Goal: Connect with others

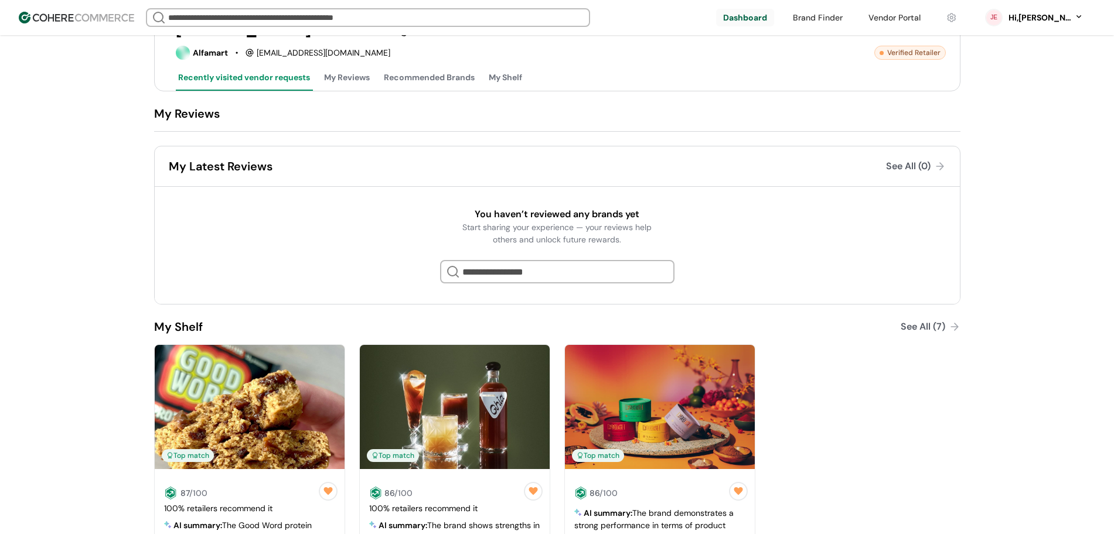
scroll to position [293, 0]
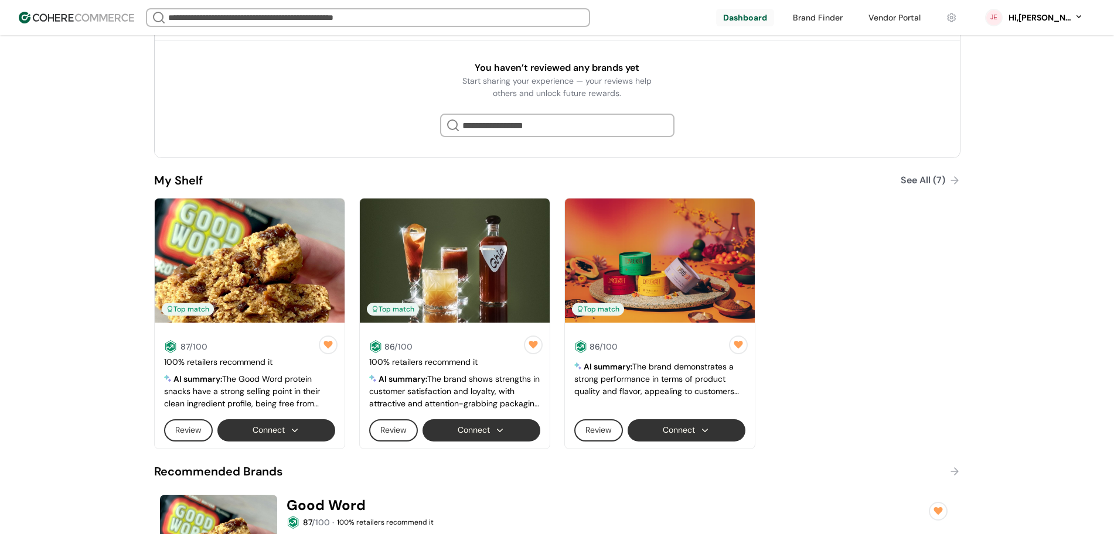
click at [718, 436] on button "Connect" at bounding box center [686, 430] width 118 height 22
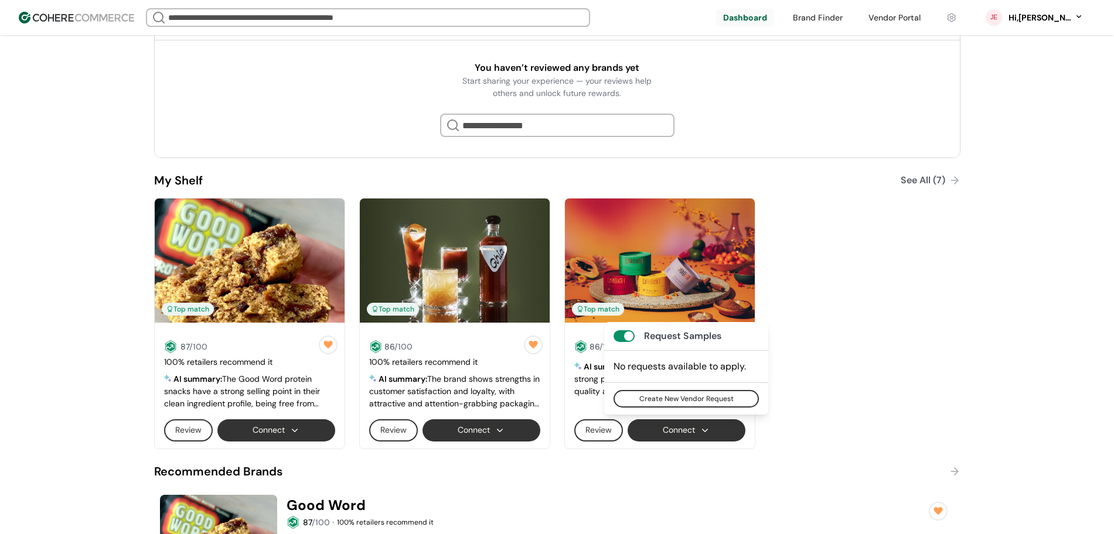
click at [718, 436] on button "Connect" at bounding box center [686, 430] width 118 height 22
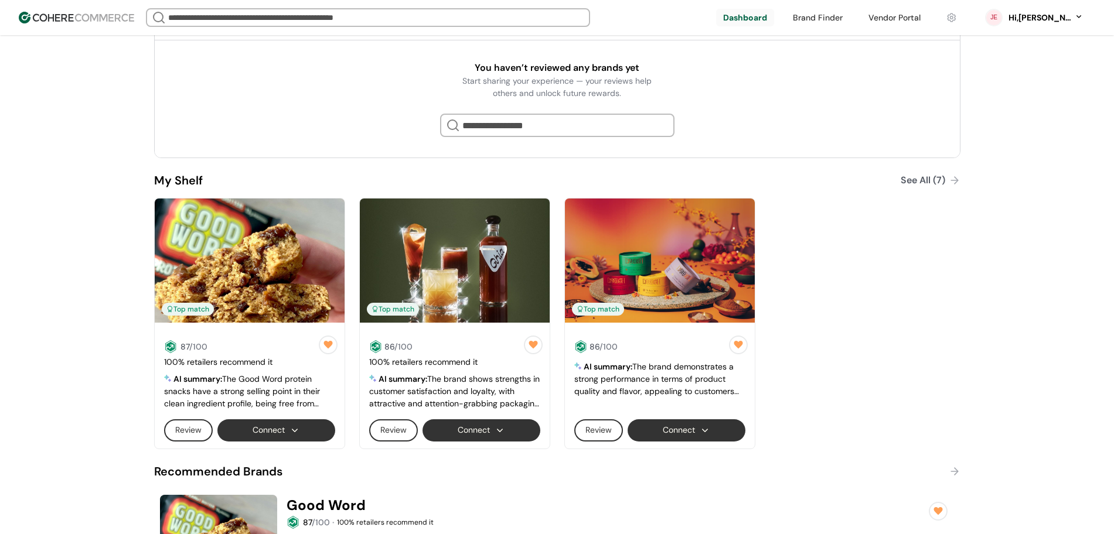
click at [718, 436] on button "Connect" at bounding box center [686, 430] width 118 height 22
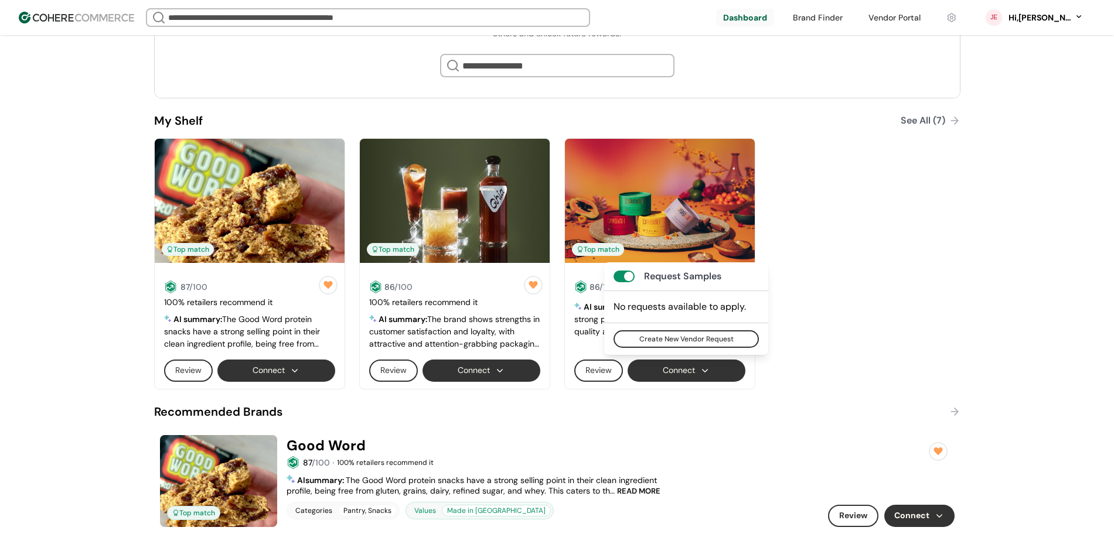
scroll to position [439, 0]
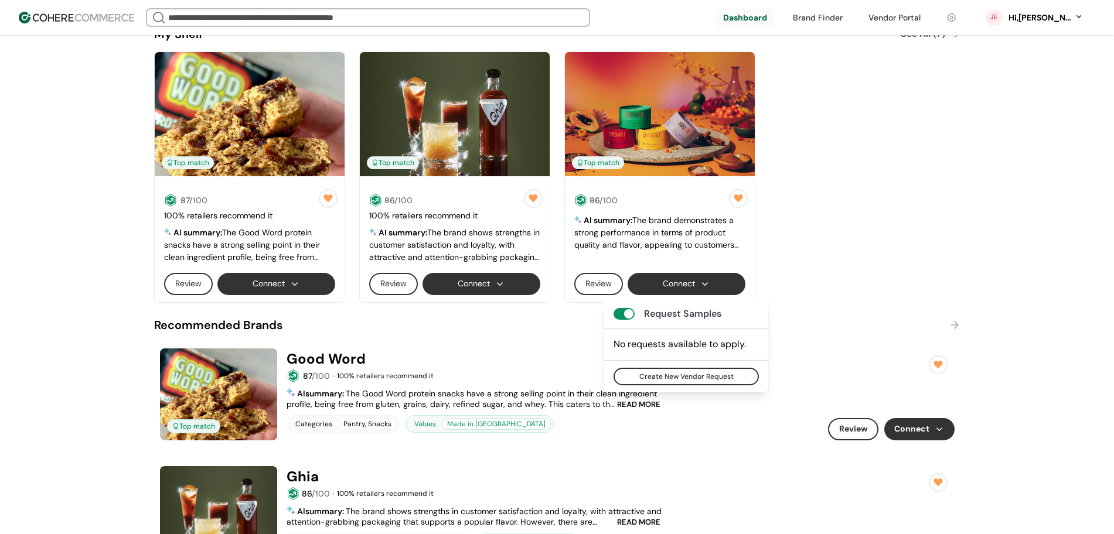
click at [583, 345] on div "Top match Good Word 87 /100 · 100 % retailers recommend it 4.3 ( 1 ) 87 /100 RE…" at bounding box center [557, 395] width 806 height 104
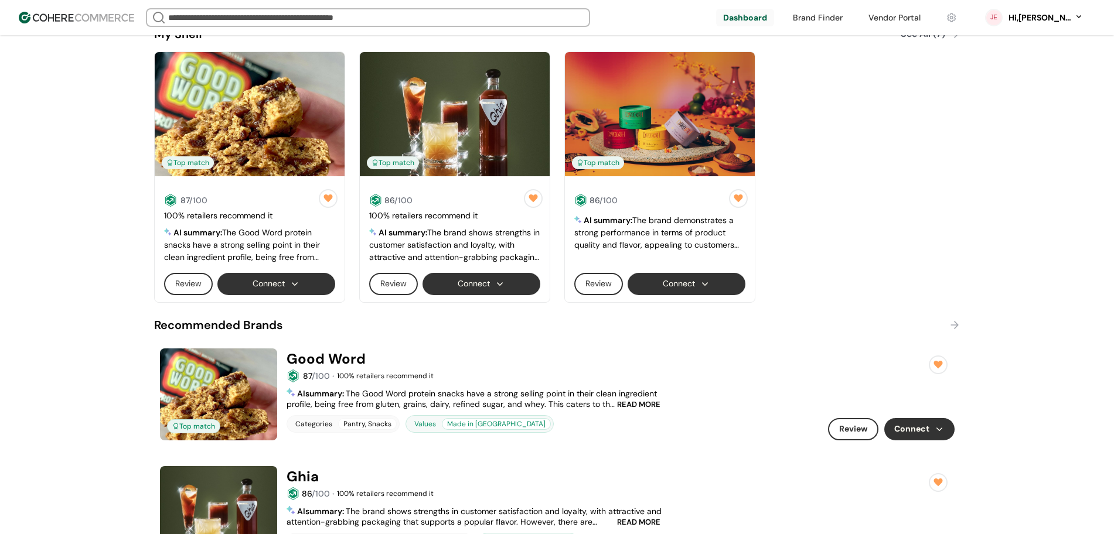
click at [502, 292] on button "Connect" at bounding box center [481, 284] width 118 height 22
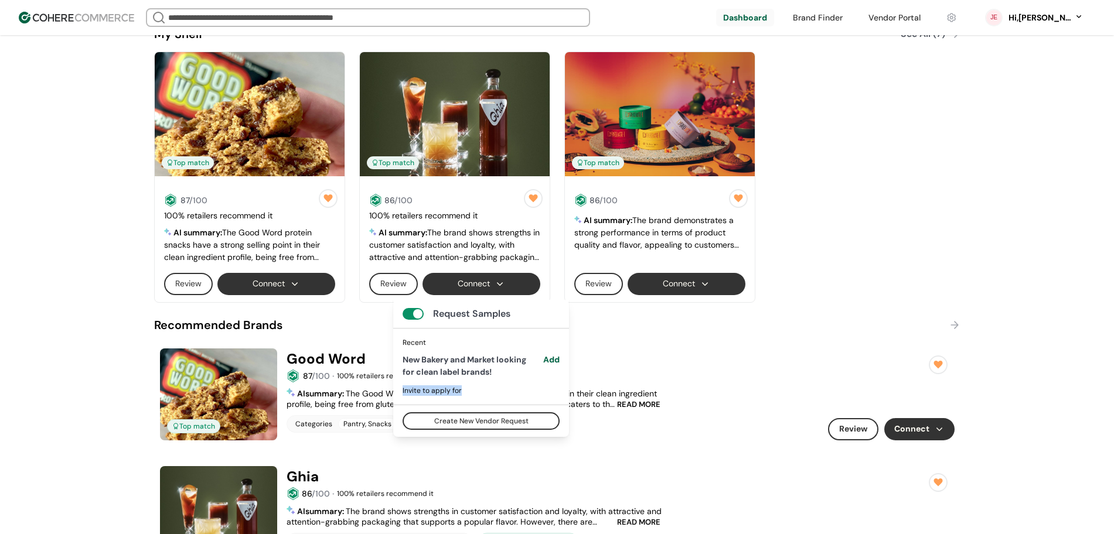
drag, startPoint x: 462, startPoint y: 391, endPoint x: 394, endPoint y: 396, distance: 68.7
click at [394, 396] on div "Recent New Bakery and Market looking for clean label brands! Add Invite to appl…" at bounding box center [481, 366] width 176 height 77
click at [416, 388] on div "Invite to apply for" at bounding box center [480, 390] width 157 height 11
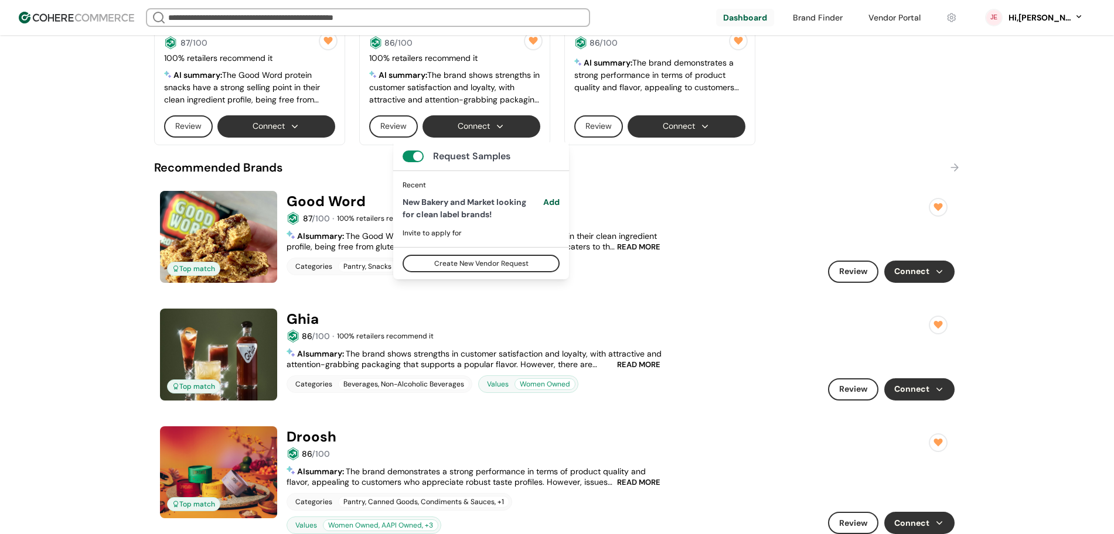
scroll to position [513, 0]
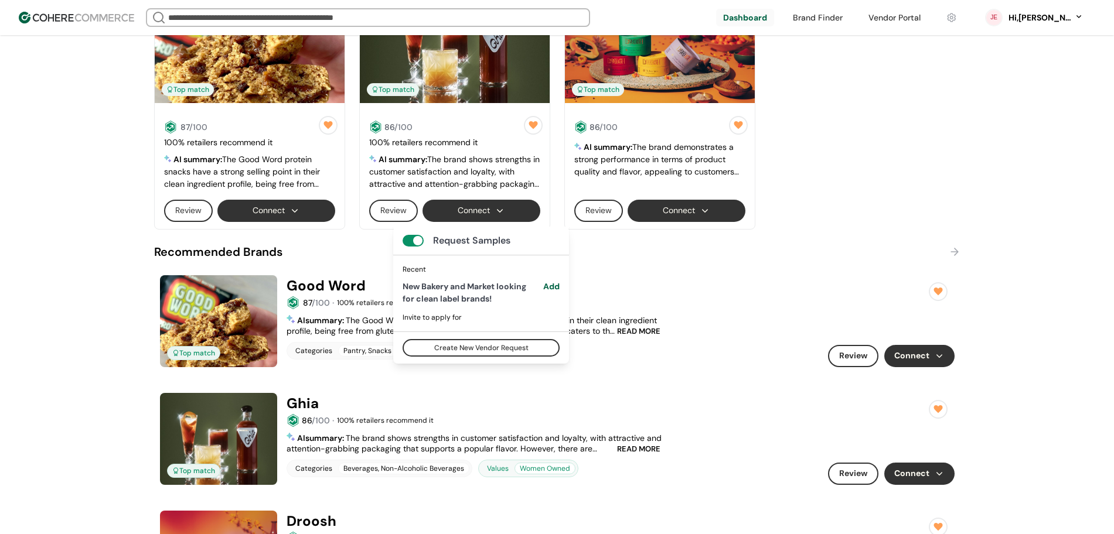
click at [446, 287] on div "New Bakery and Market looking for clean label brands!" at bounding box center [466, 293] width 129 height 25
click at [291, 209] on button "Connect" at bounding box center [276, 211] width 118 height 22
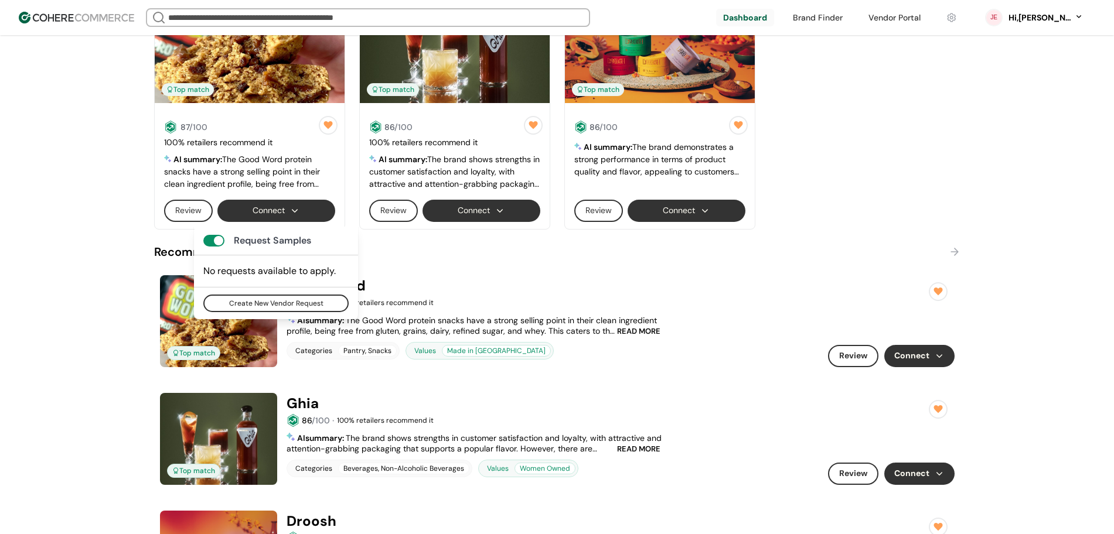
click at [291, 210] on button "Connect" at bounding box center [276, 211] width 118 height 22
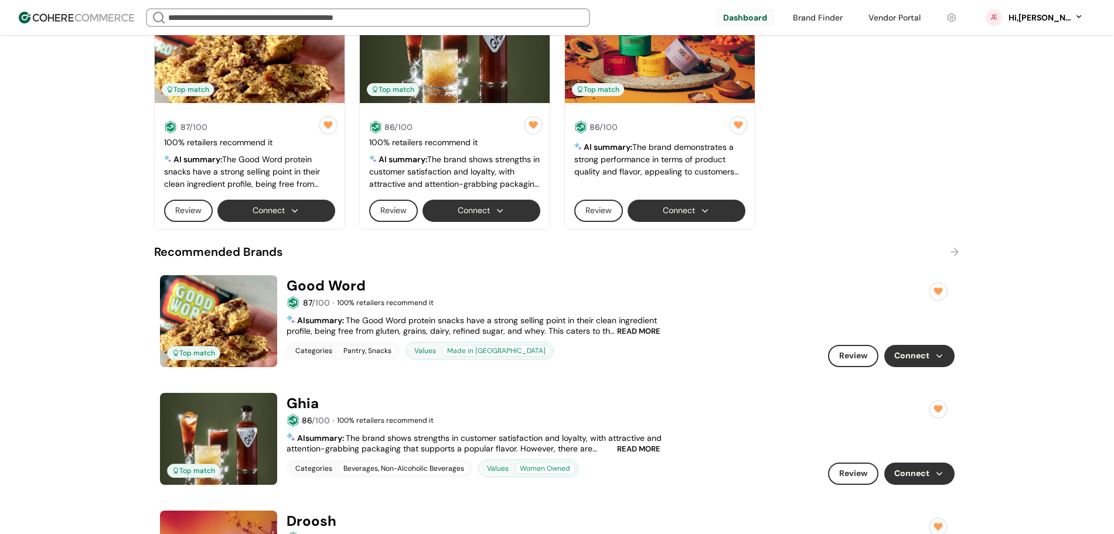
click at [923, 358] on button "Connect" at bounding box center [919, 356] width 70 height 22
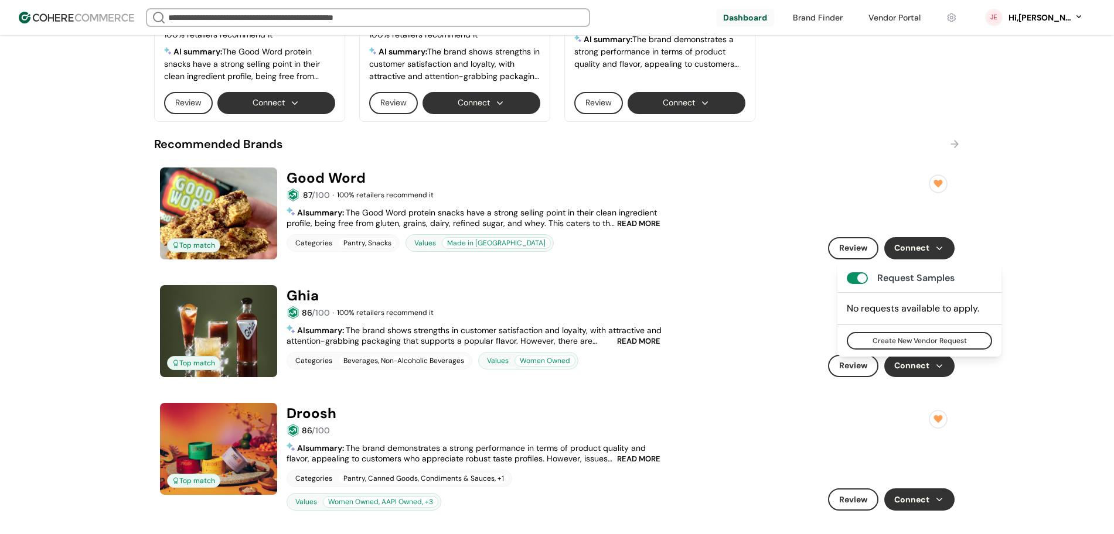
scroll to position [659, 0]
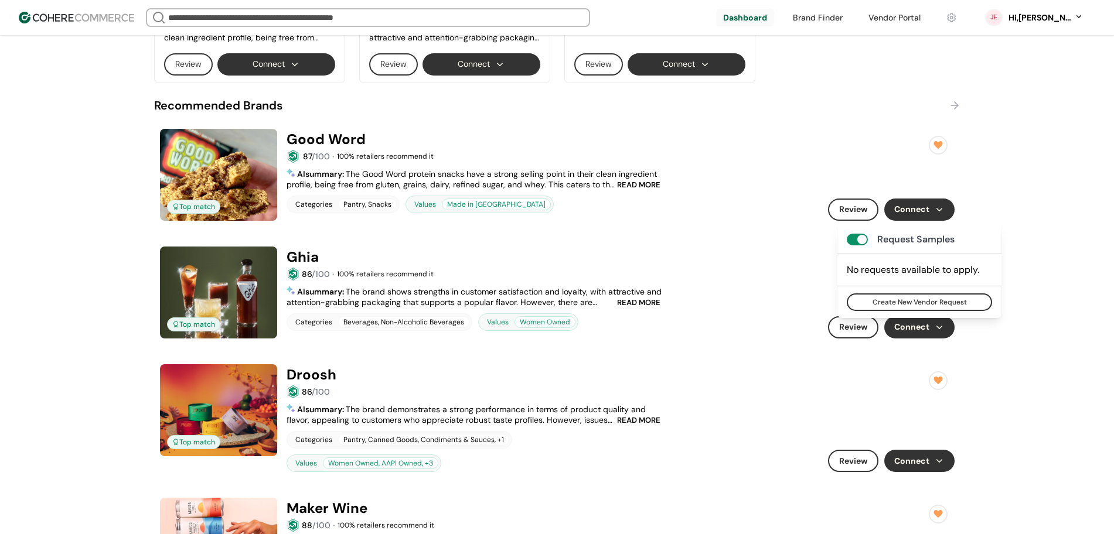
click at [924, 334] on button "Connect" at bounding box center [919, 327] width 70 height 22
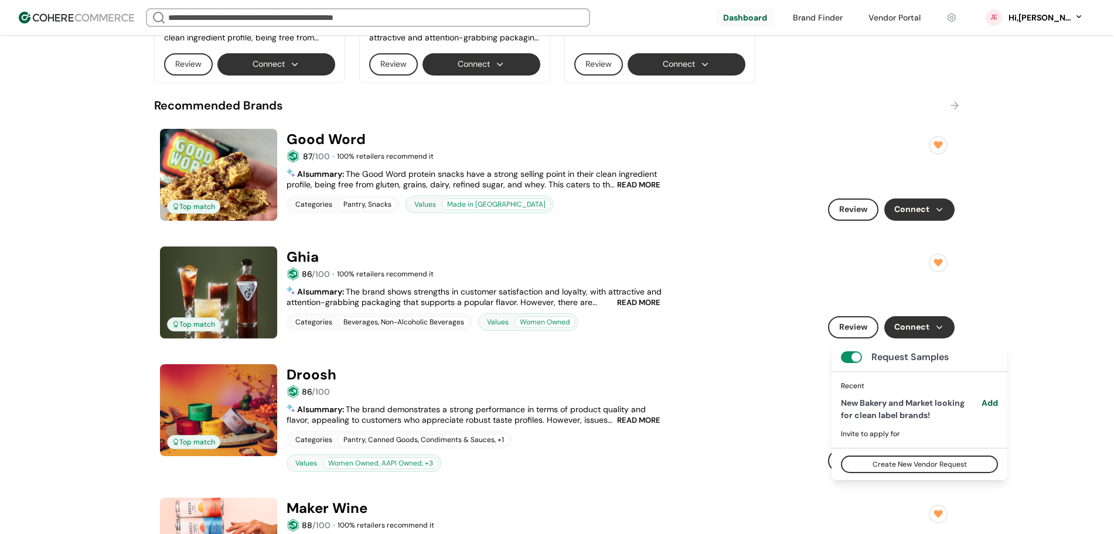
click at [924, 334] on button "Connect" at bounding box center [919, 327] width 70 height 22
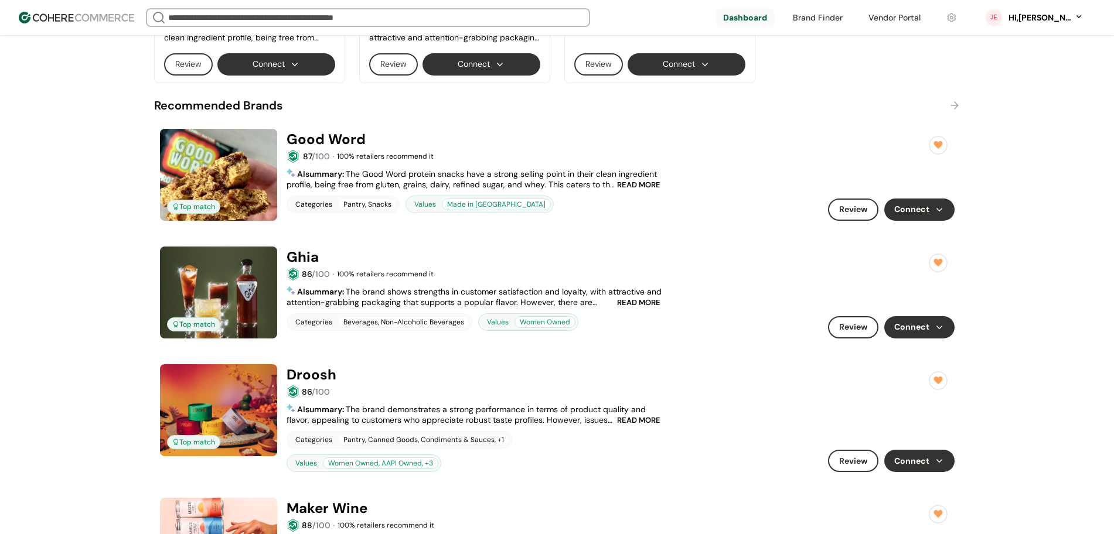
click at [908, 460] on button "Connect" at bounding box center [919, 461] width 70 height 22
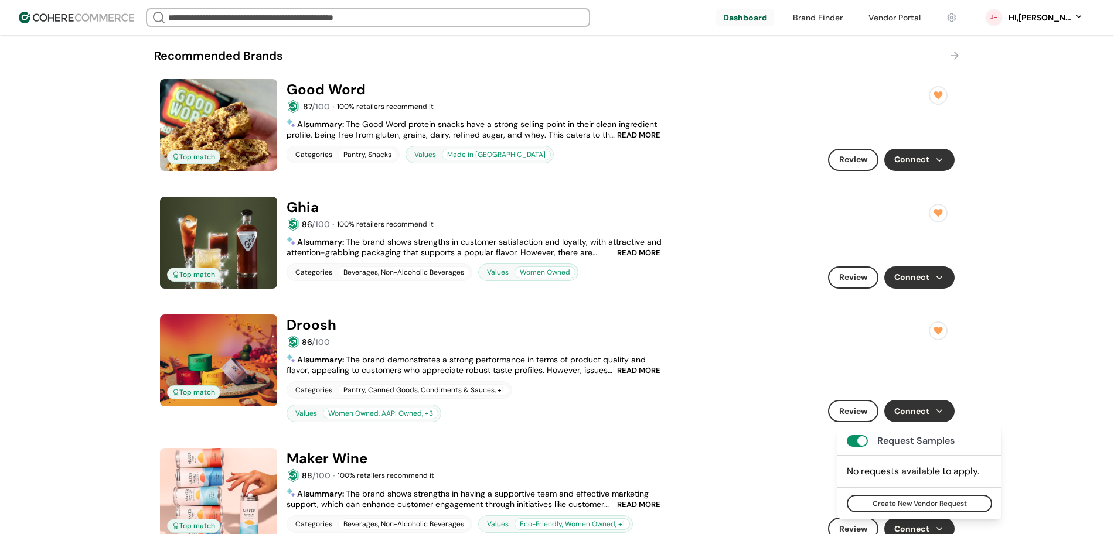
scroll to position [879, 0]
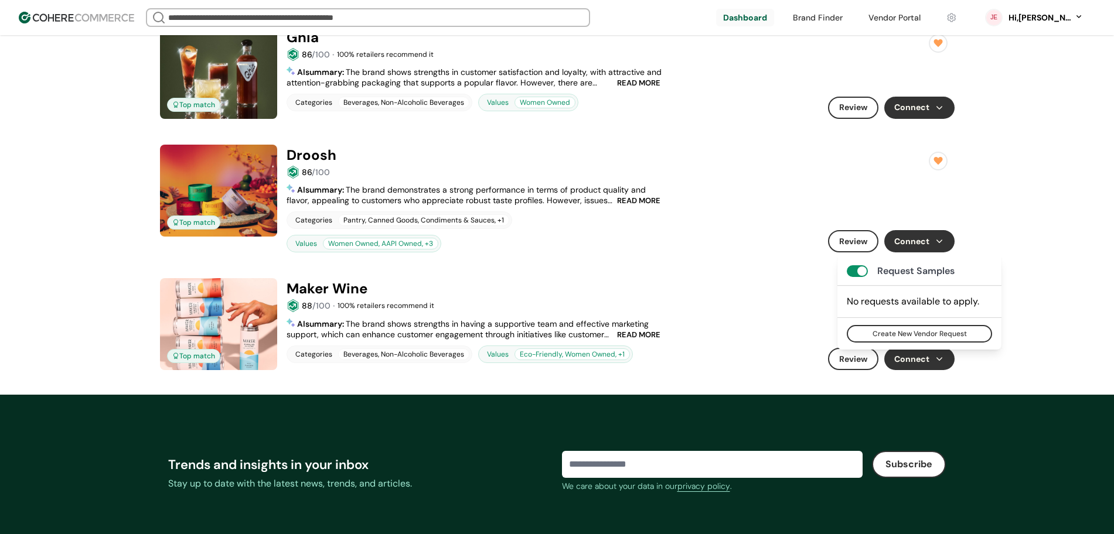
click at [911, 365] on button "Connect" at bounding box center [919, 359] width 70 height 22
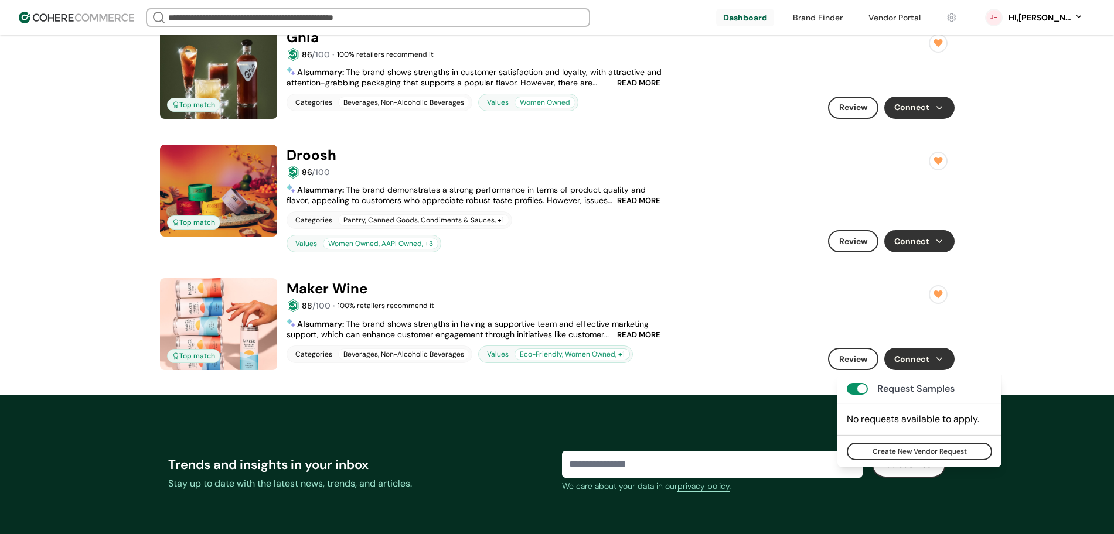
click at [911, 242] on button "Connect" at bounding box center [919, 241] width 70 height 22
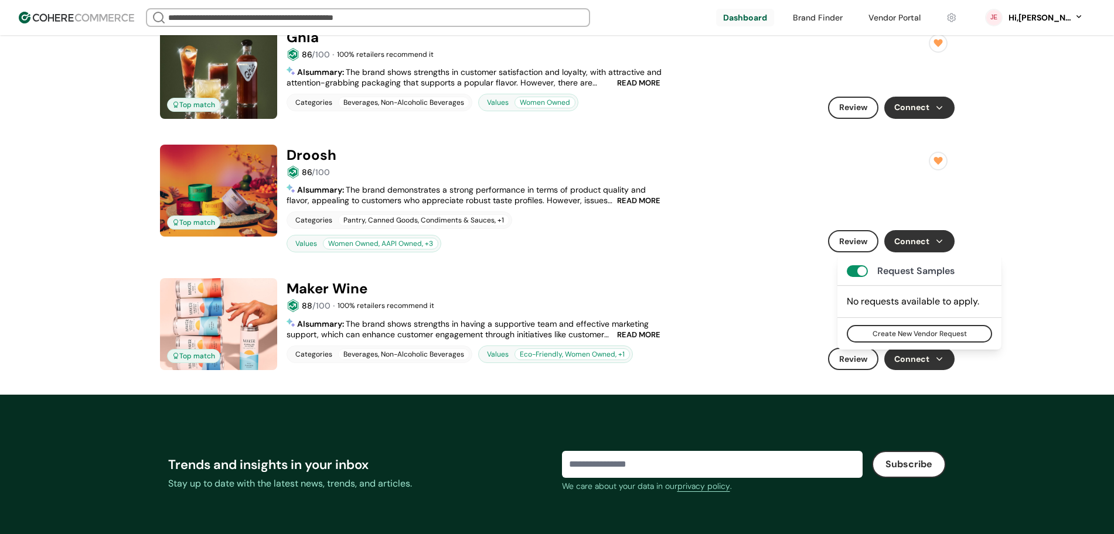
click at [916, 97] on button "Connect" at bounding box center [919, 108] width 70 height 22
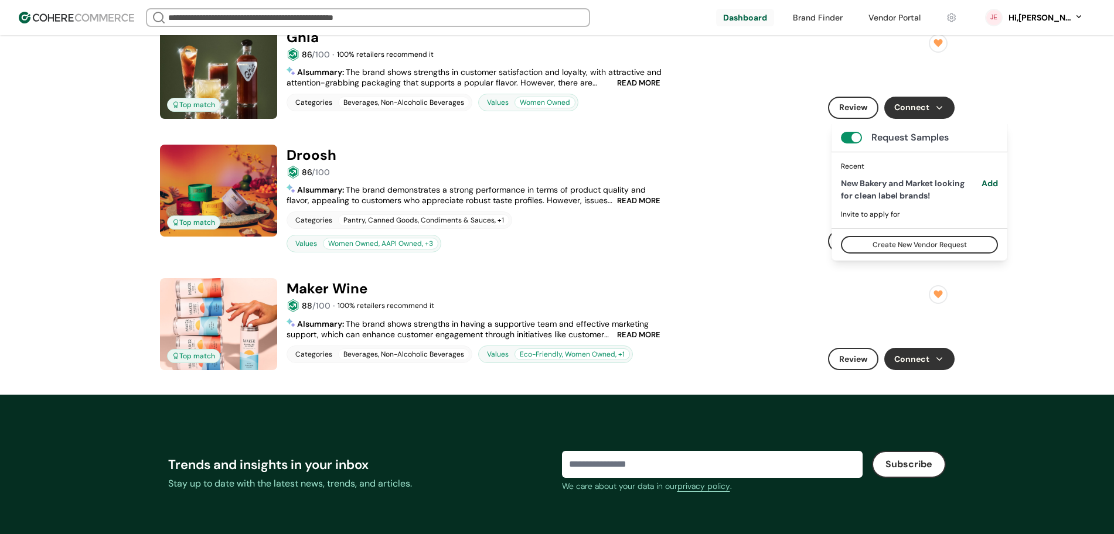
click at [807, 254] on div "Top match Droosh 86 /100 5.0 ( 1 ) 86 /100 READ MORE AI summary : The brand dem…" at bounding box center [557, 198] width 806 height 119
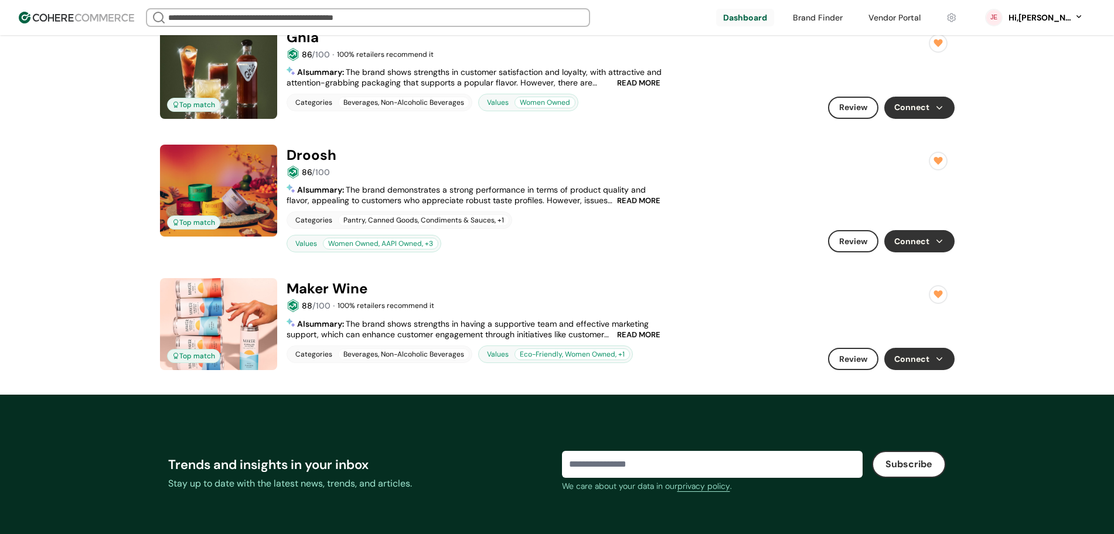
click at [498, 278] on link at bounding box center [557, 278] width 794 height 0
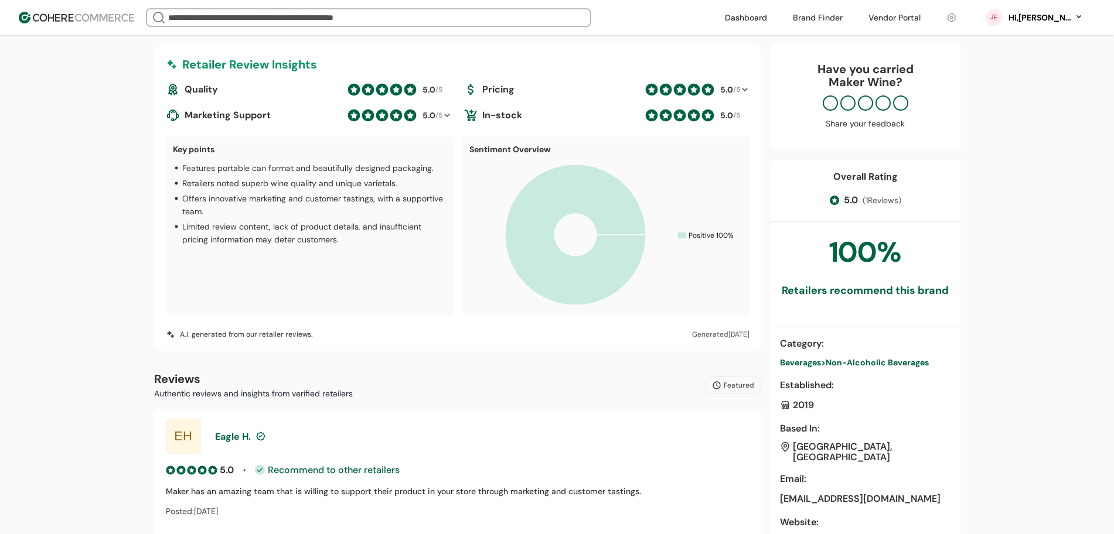
scroll to position [513, 0]
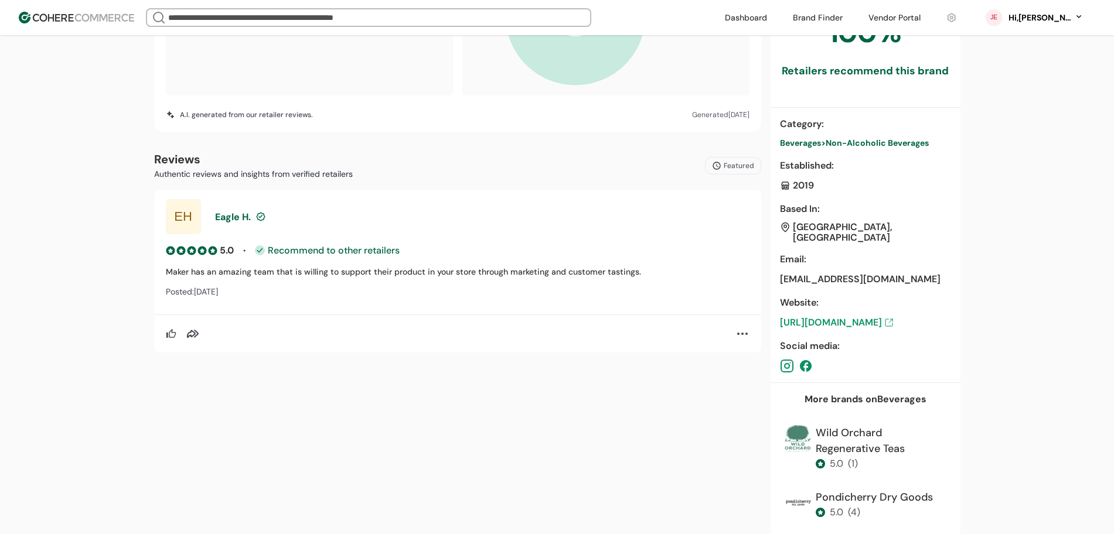
drag, startPoint x: 450, startPoint y: 284, endPoint x: 283, endPoint y: 398, distance: 202.8
click at [283, 398] on div "Retailer Review Insights Quality 5.0 /5 Pricing 5.0 /5 Marketing Support 5.0 /5…" at bounding box center [457, 255] width 607 height 863
click at [88, 231] on div "Official page Maker Wine 88 /100 Beverages [GEOGRAPHIC_DATA], PR Premium canned…" at bounding box center [557, 115] width 1114 height 1184
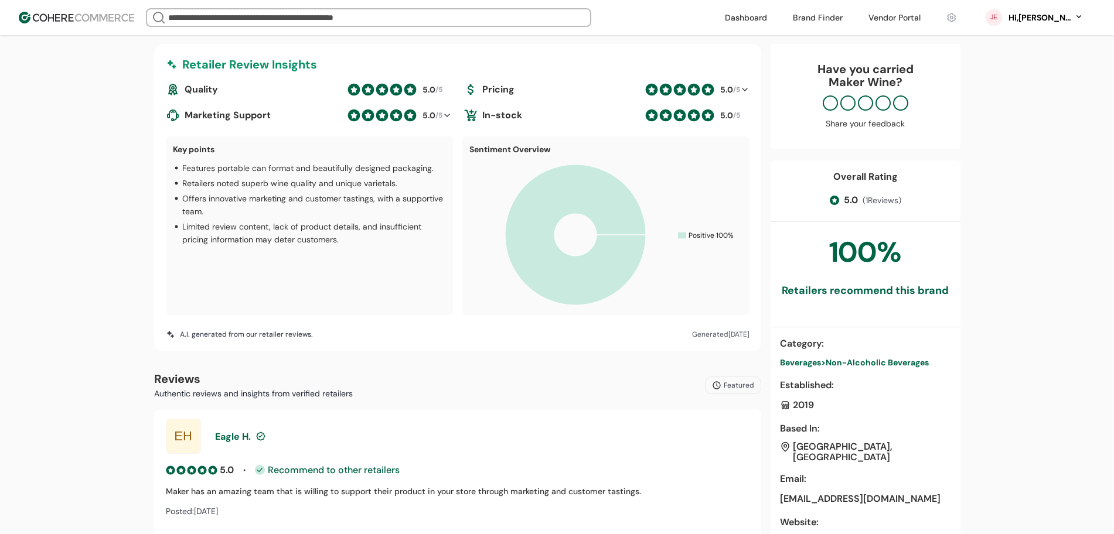
scroll to position [0, 0]
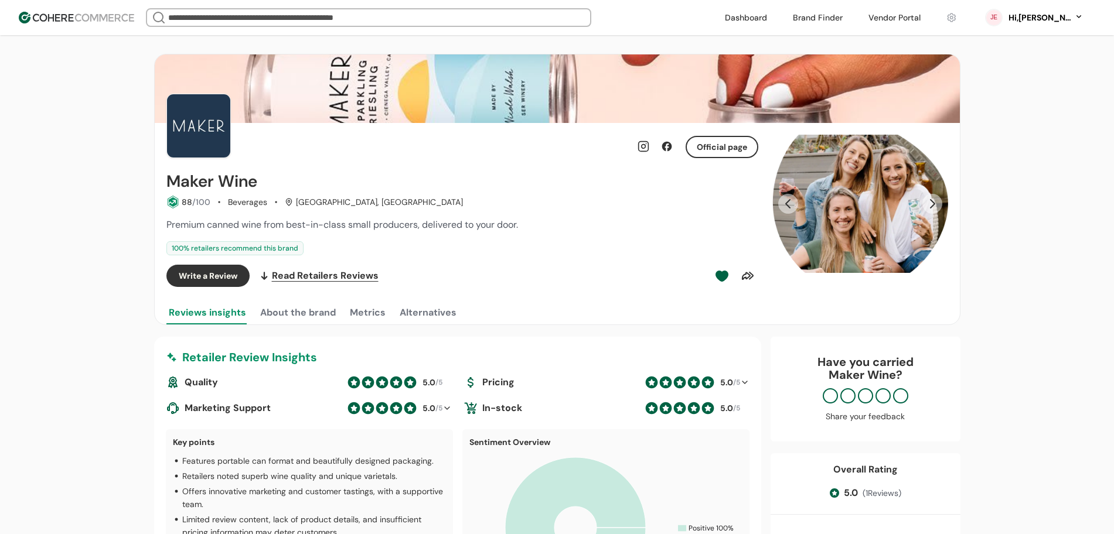
click at [491, 379] on div "Pricing" at bounding box center [551, 382] width 177 height 14
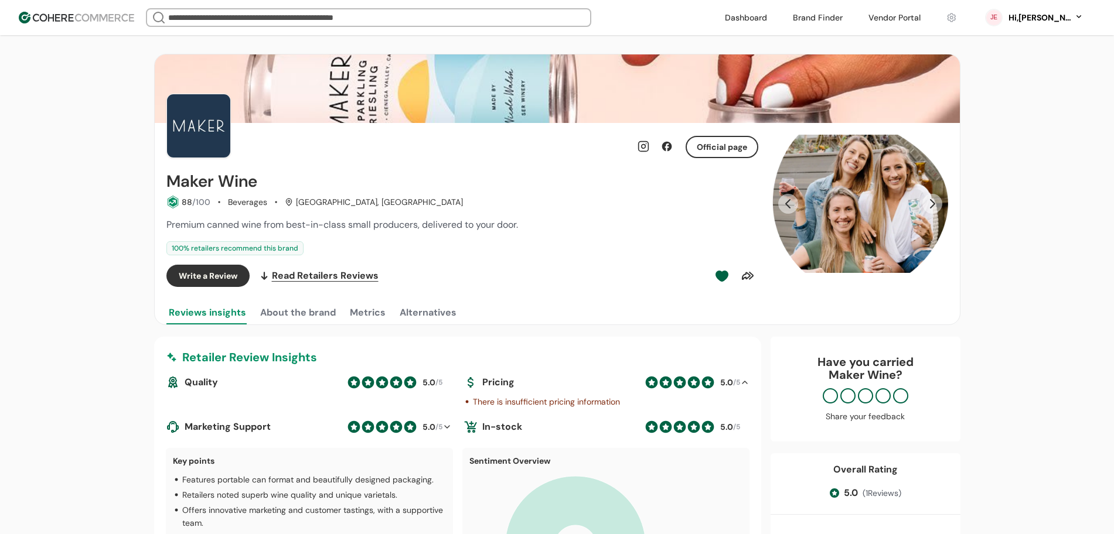
click at [505, 378] on div "Pricing" at bounding box center [551, 382] width 177 height 14
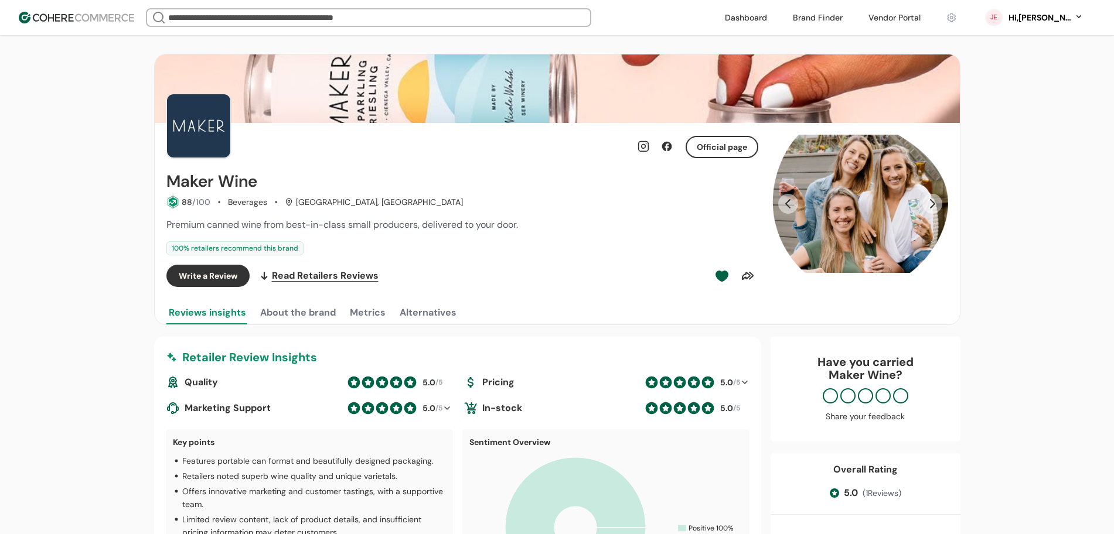
click at [426, 315] on button "Alternatives" at bounding box center [428, 312] width 62 height 23
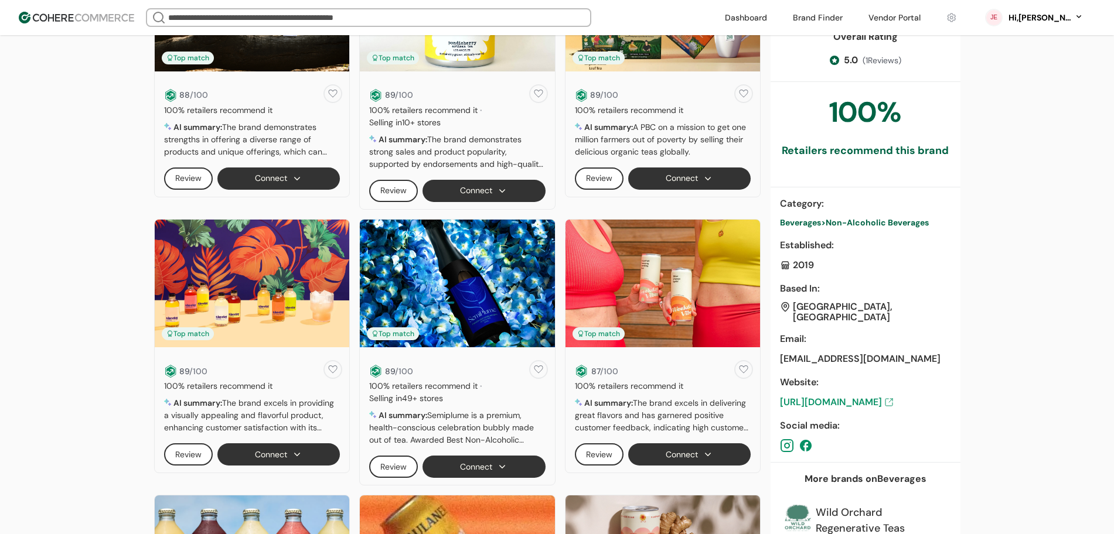
scroll to position [586, 0]
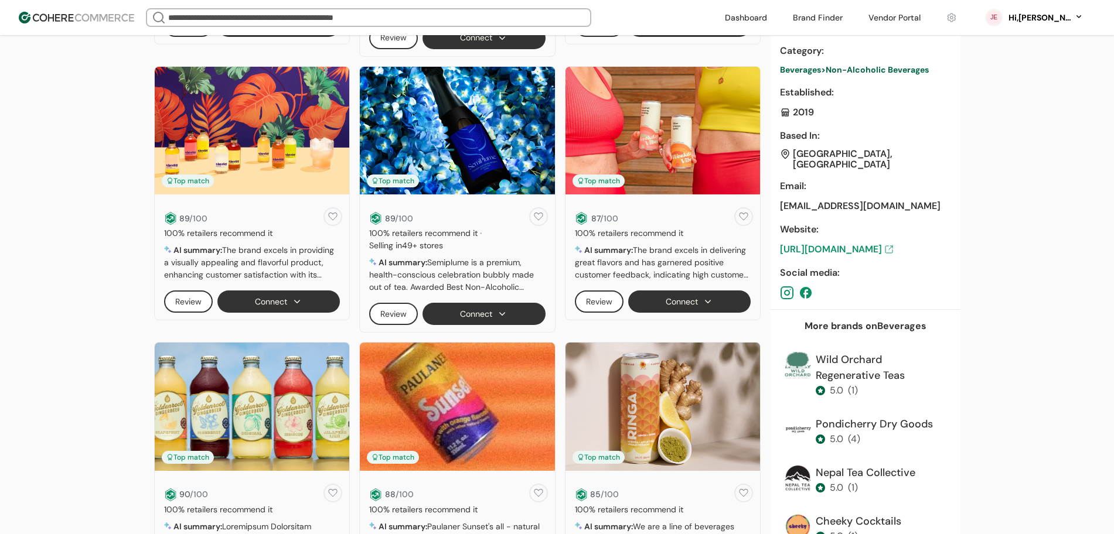
click at [995, 193] on div "Official page Maker Wine 88 /100 Beverages [GEOGRAPHIC_DATA], PR Premium canned…" at bounding box center [557, 302] width 1114 height 1706
